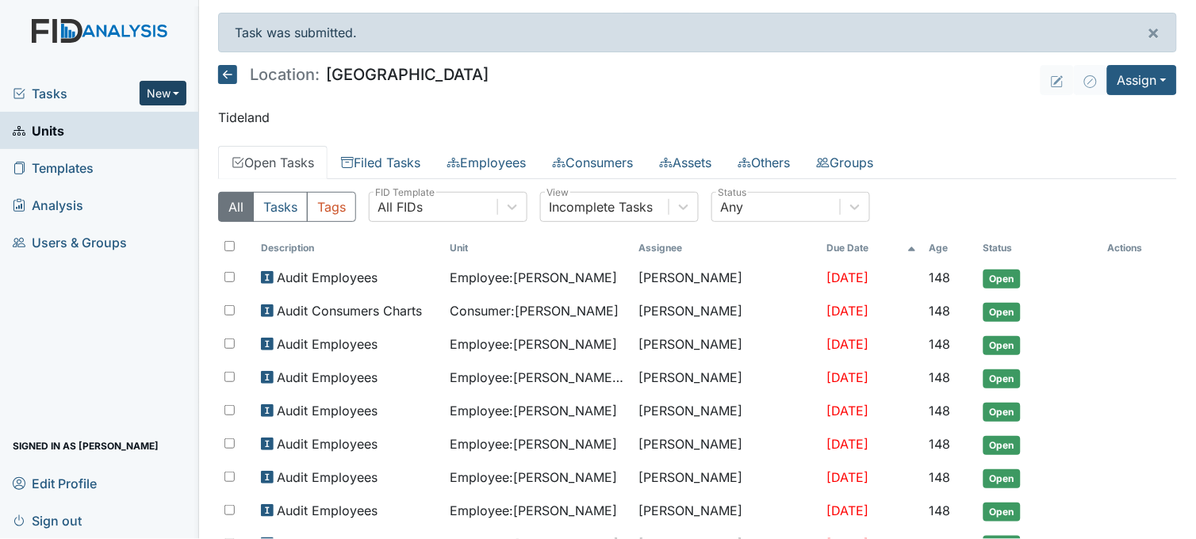
click at [163, 94] on button "New" at bounding box center [164, 93] width 48 height 25
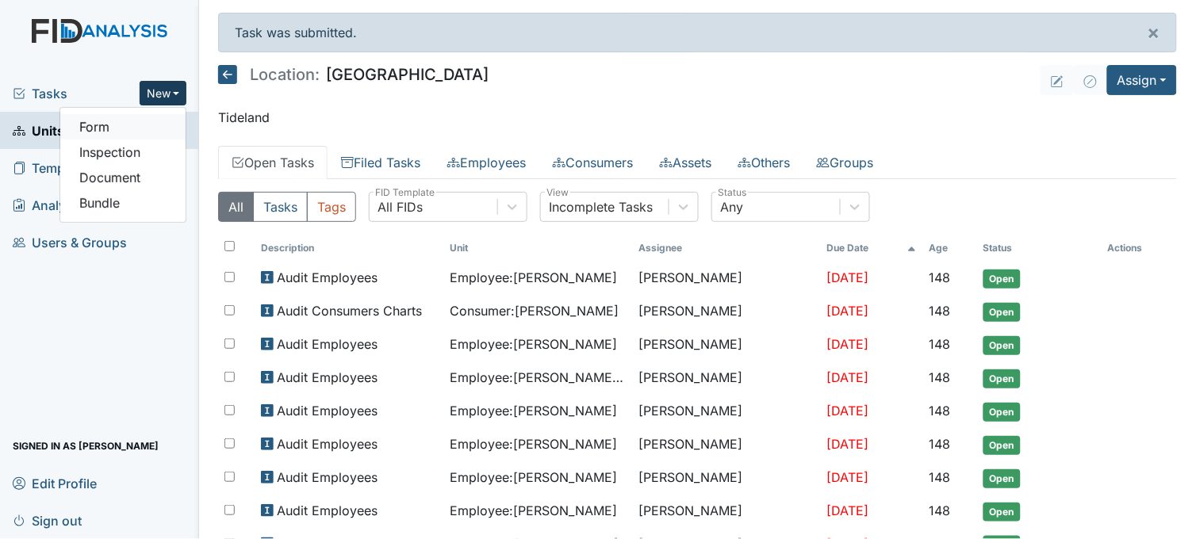
click at [141, 129] on link "Form" at bounding box center [122, 126] width 125 height 25
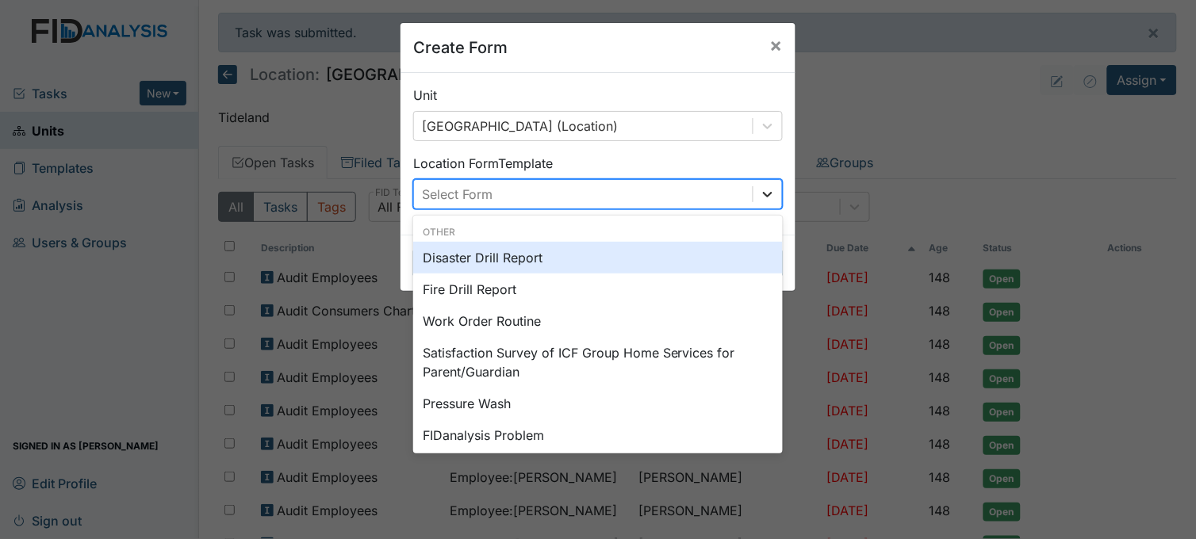
click at [760, 200] on icon at bounding box center [768, 194] width 16 height 16
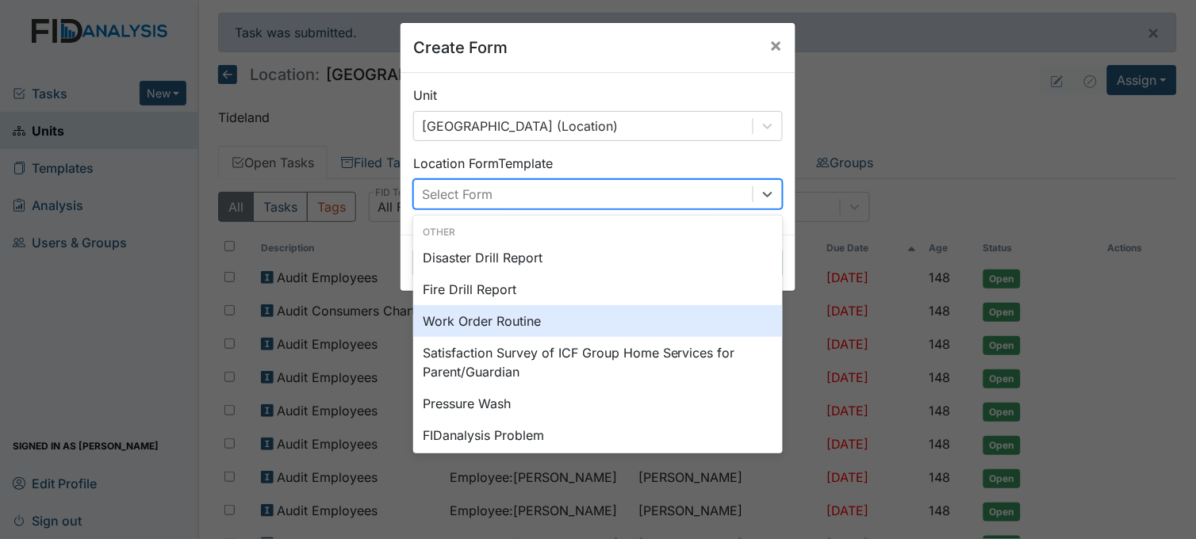
click at [510, 312] on div "Work Order Routine" at bounding box center [598, 321] width 370 height 32
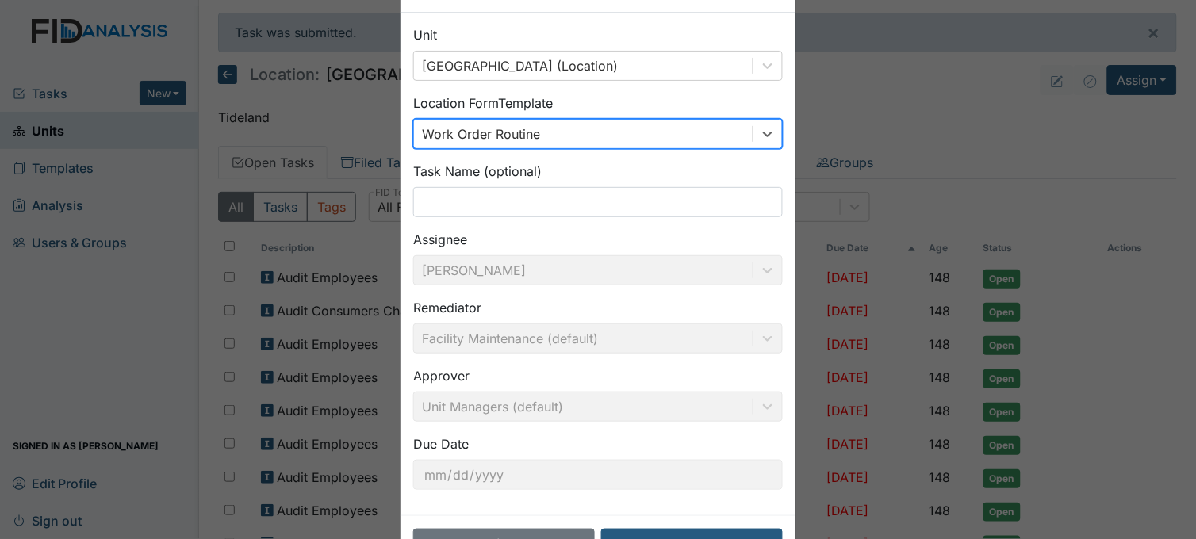
scroll to position [117, 0]
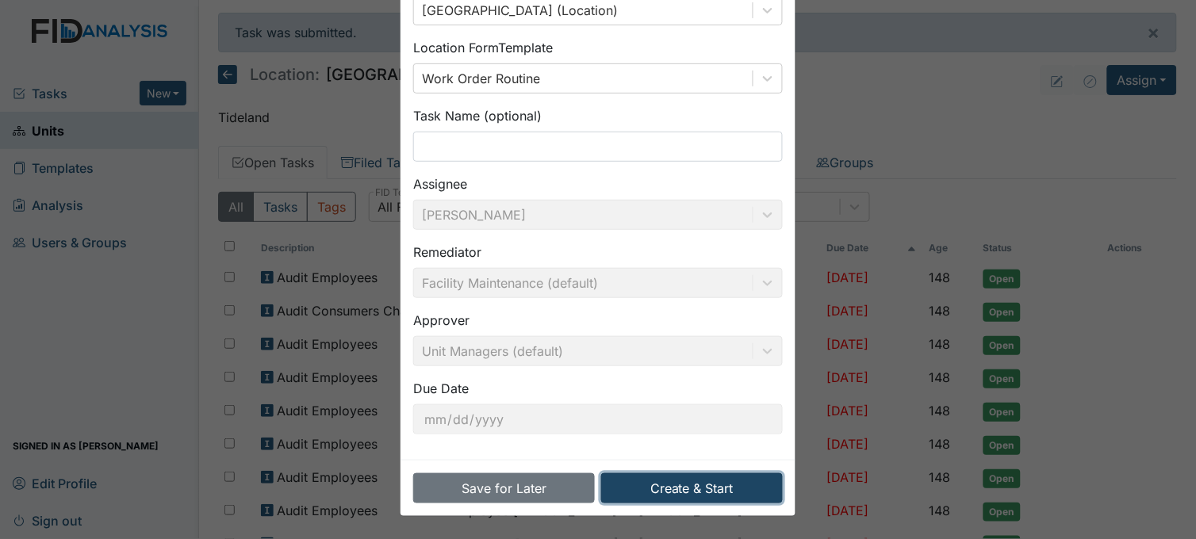
click at [686, 481] on button "Create & Start" at bounding box center [692, 488] width 182 height 30
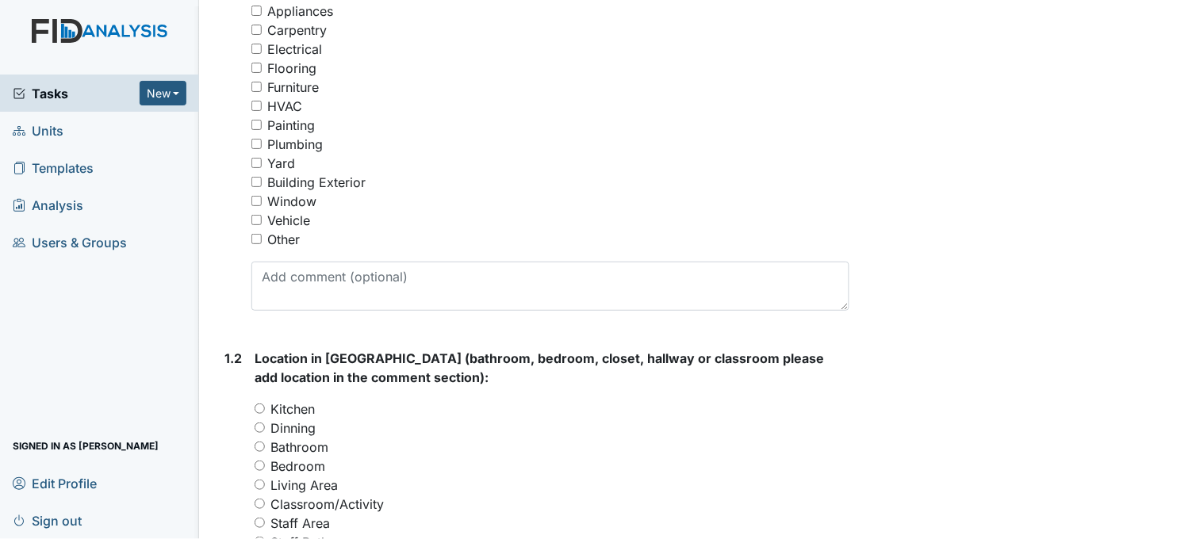
scroll to position [352, 0]
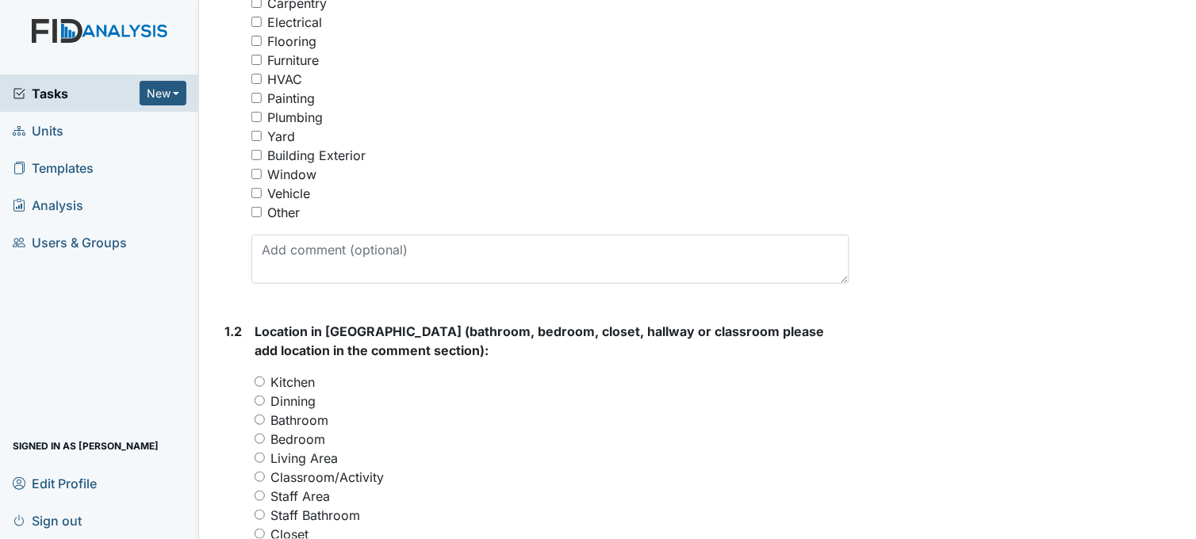
click at [257, 210] on input "Other" at bounding box center [256, 212] width 10 height 10
checkbox input "true"
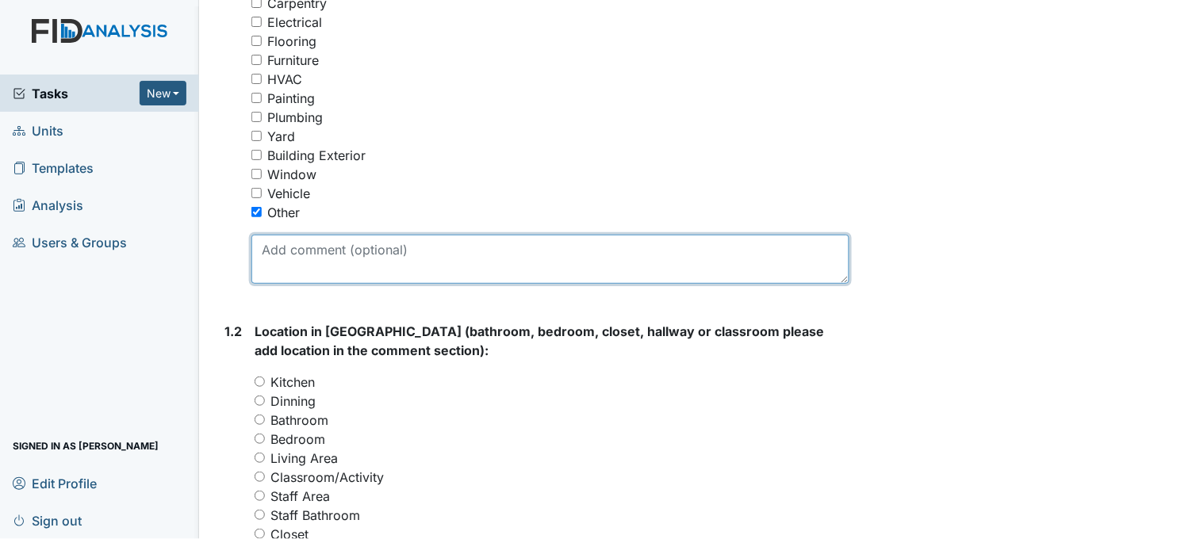
click at [389, 263] on textarea at bounding box center [550, 259] width 598 height 49
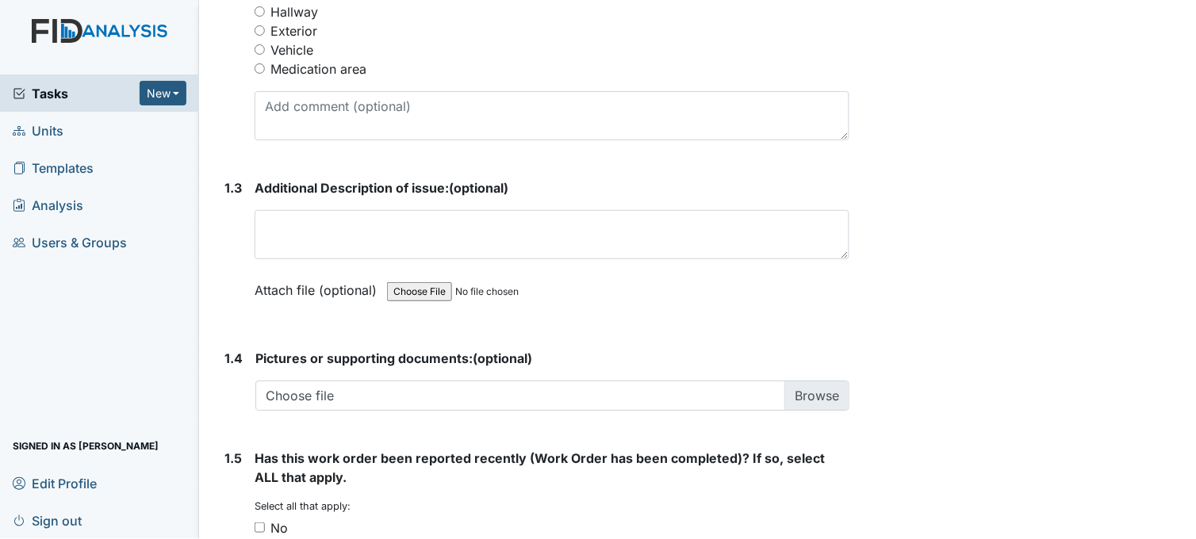
scroll to position [616, 0]
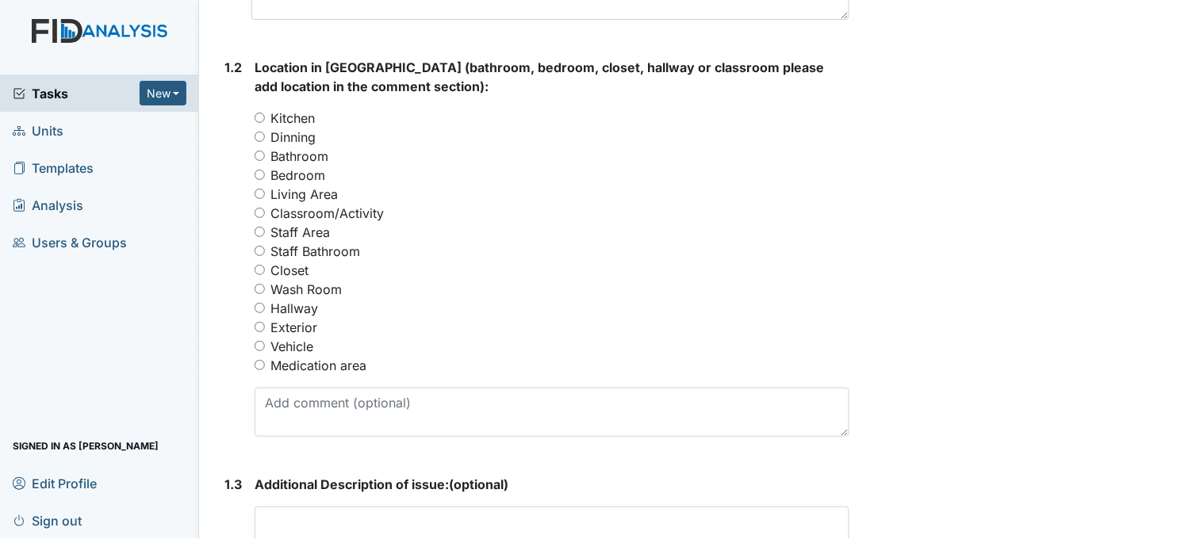
click at [263, 307] on input "Hallway" at bounding box center [260, 308] width 10 height 10
radio input "true"
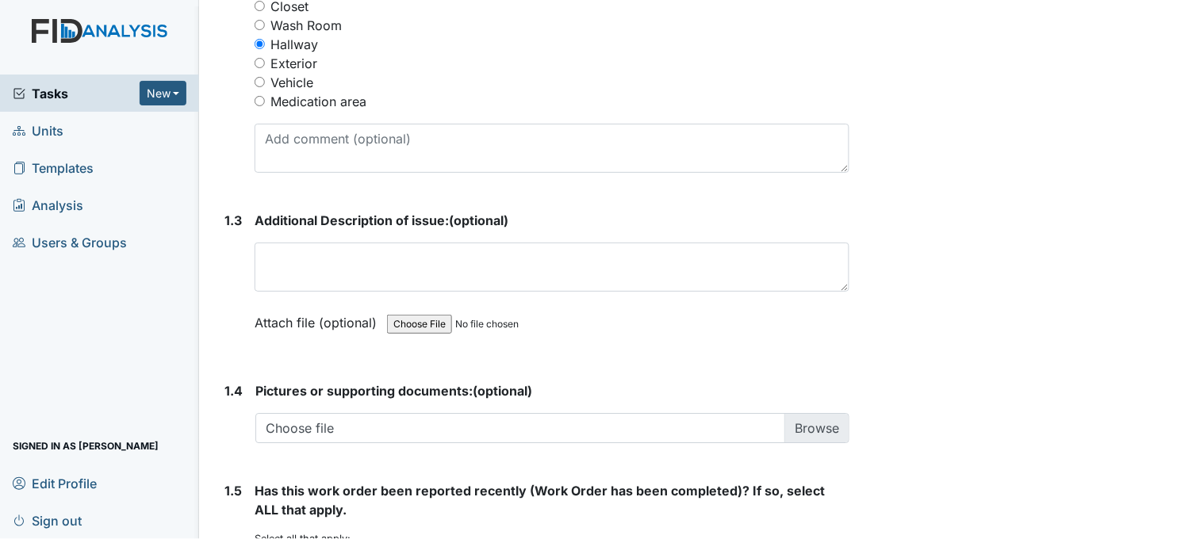
scroll to position [881, 0]
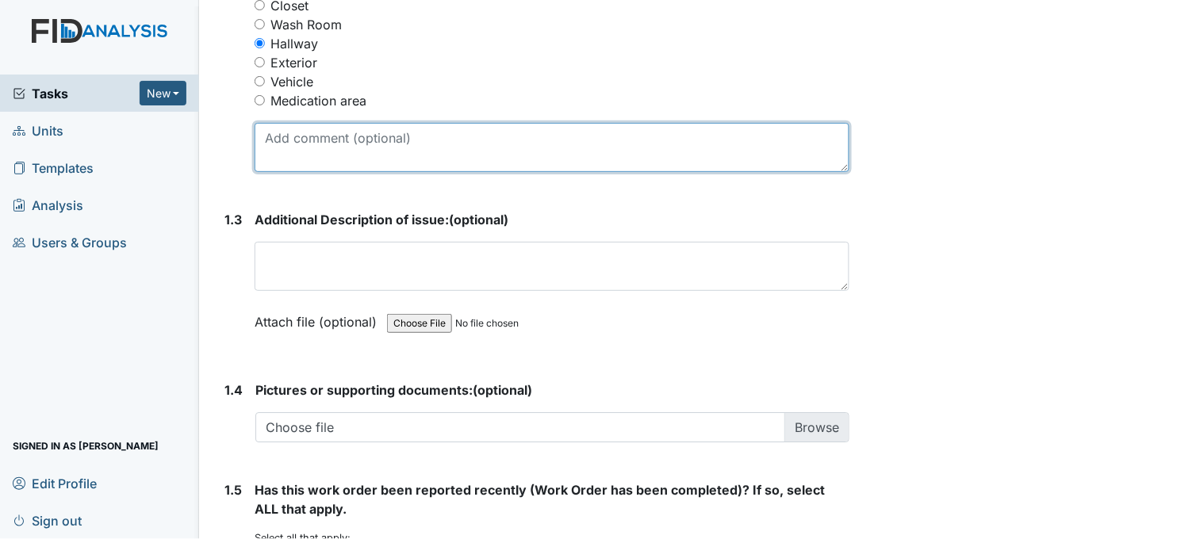
click at [377, 151] on textarea at bounding box center [552, 147] width 595 height 49
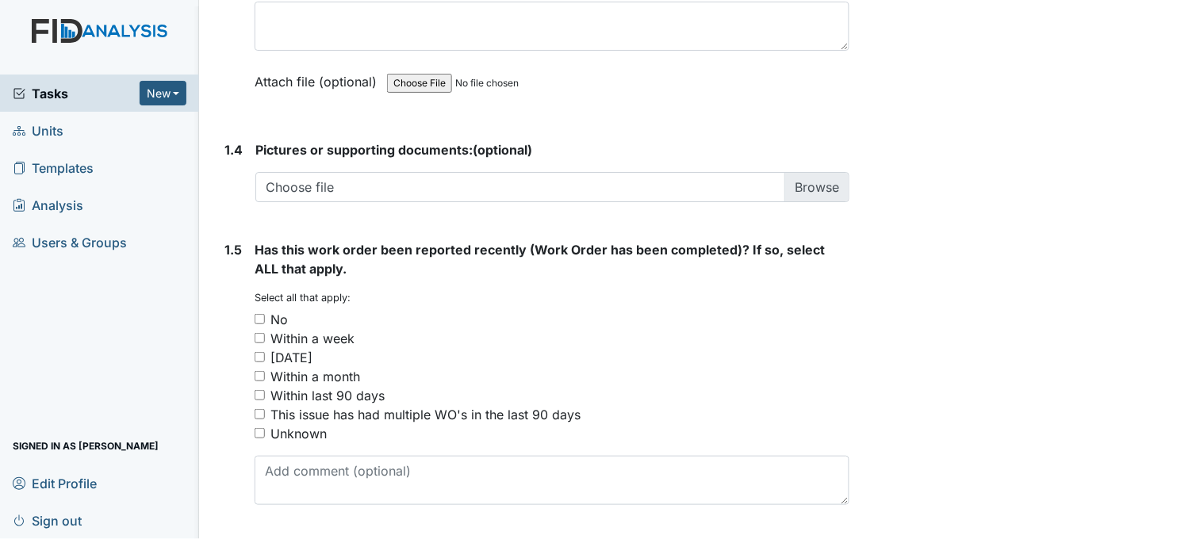
scroll to position [1145, 0]
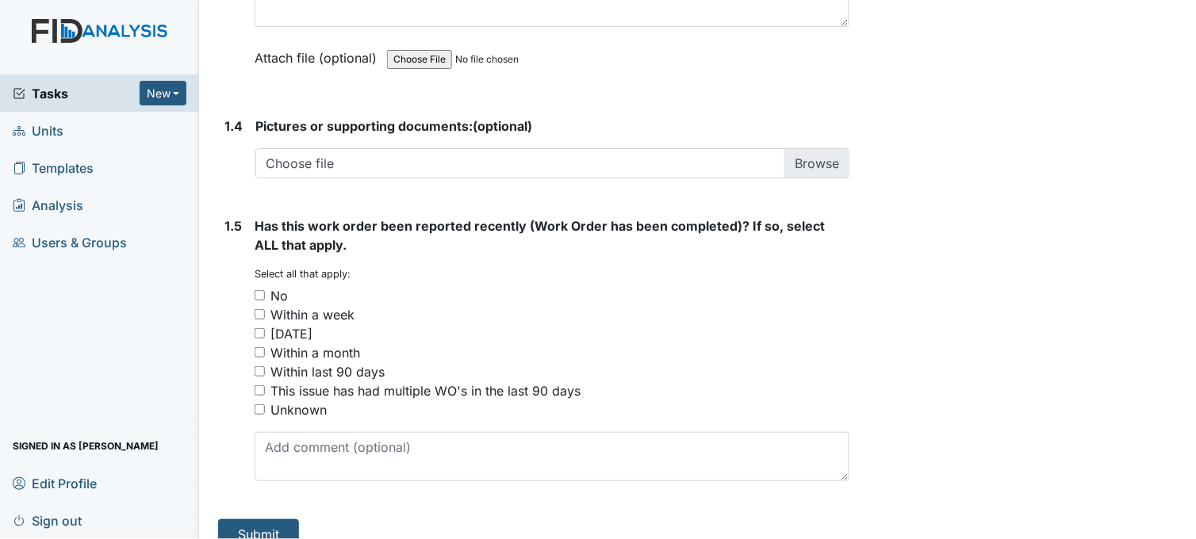
type textarea "hallway door will not latch"
click at [263, 292] on input "No" at bounding box center [260, 295] width 10 height 10
checkbox input "true"
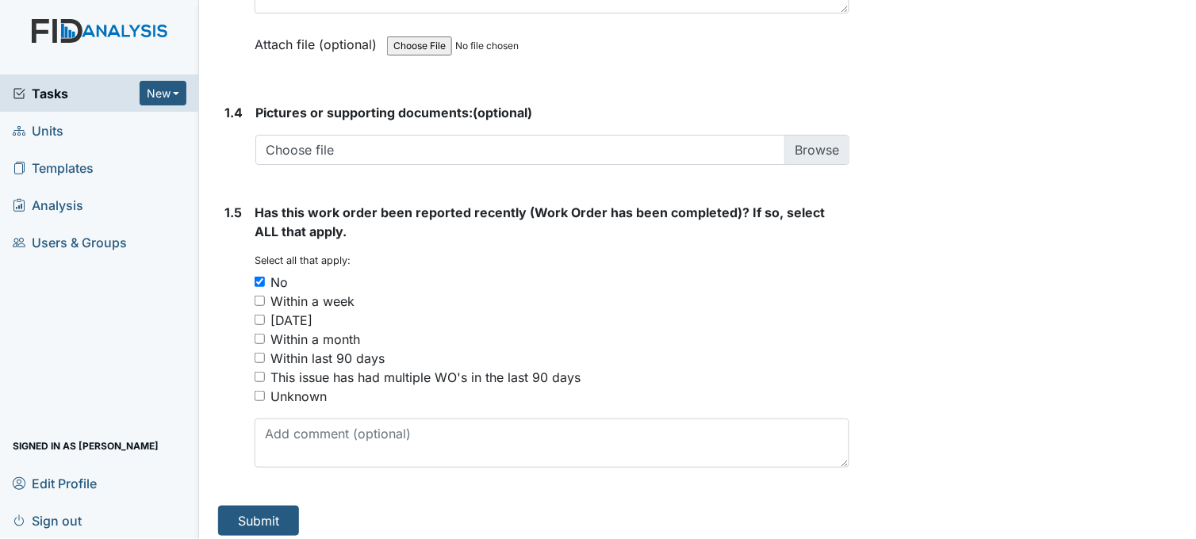
scroll to position [1167, 0]
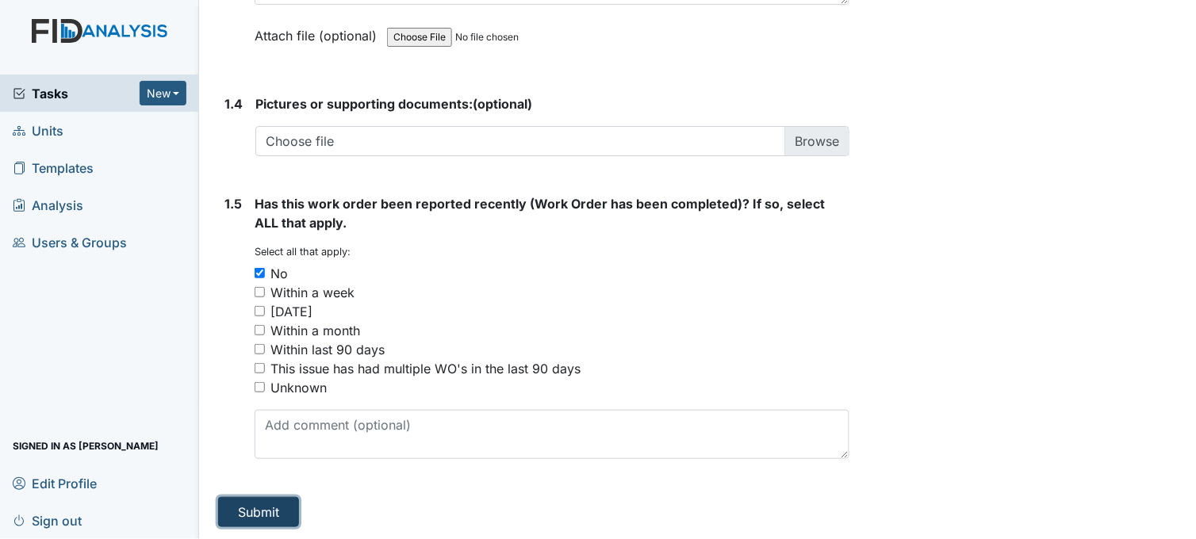
click at [263, 501] on button "Submit" at bounding box center [258, 512] width 81 height 30
